Goal: Task Accomplishment & Management: Manage account settings

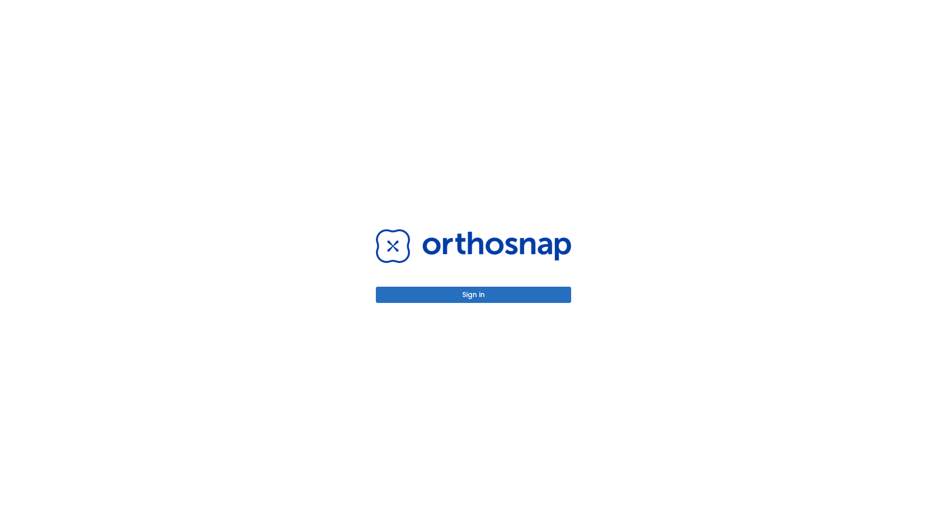
click at [473, 295] on button "Sign in" at bounding box center [473, 295] width 195 height 16
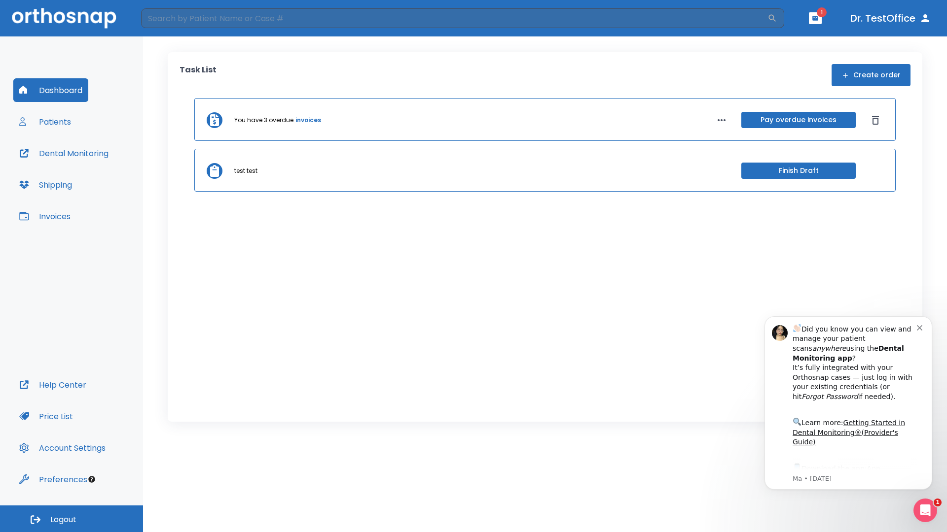
click at [71, 519] on span "Logout" at bounding box center [63, 520] width 26 height 11
